Goal: Information Seeking & Learning: Understand process/instructions

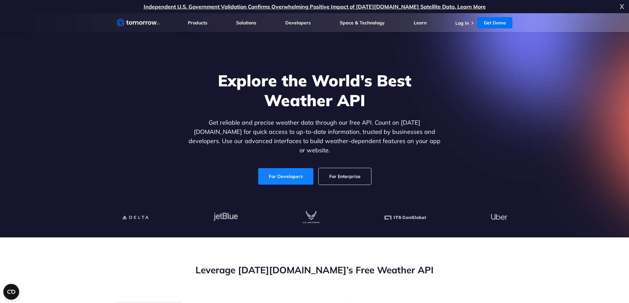
click at [278, 172] on link "For Developers" at bounding box center [285, 176] width 55 height 17
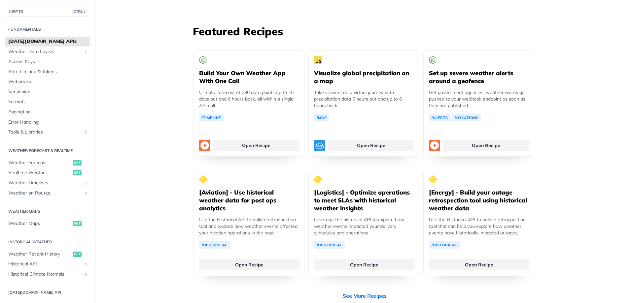
scroll to position [1221, 0]
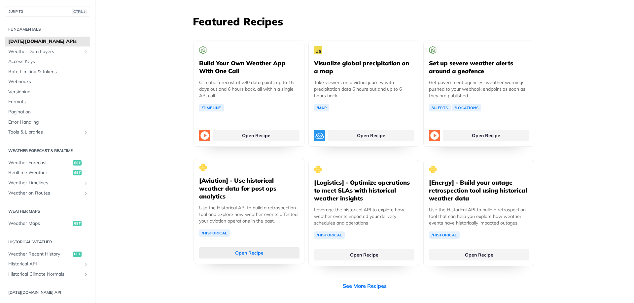
click at [252, 248] on link "Open Recipe" at bounding box center [249, 253] width 100 height 11
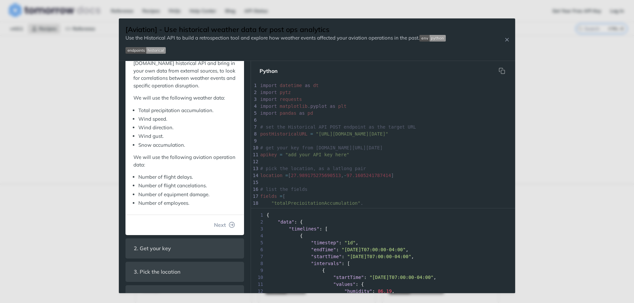
scroll to position [127, 0]
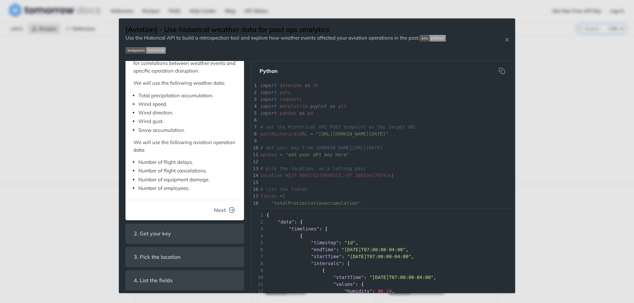
click at [214, 212] on span "Next" at bounding box center [220, 210] width 12 height 8
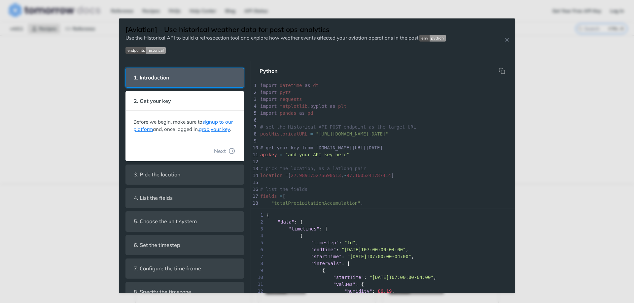
scroll to position [2, 0]
click at [507, 40] on icon "Close Recipe" at bounding box center [507, 40] width 6 height 6
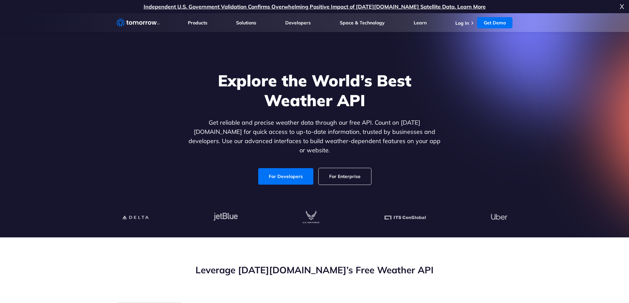
click at [492, 120] on div "Explore the World’s Best Weather API Get reliable and precise weather data thro…" at bounding box center [314, 128] width 407 height 140
